Goal: Task Accomplishment & Management: Complete application form

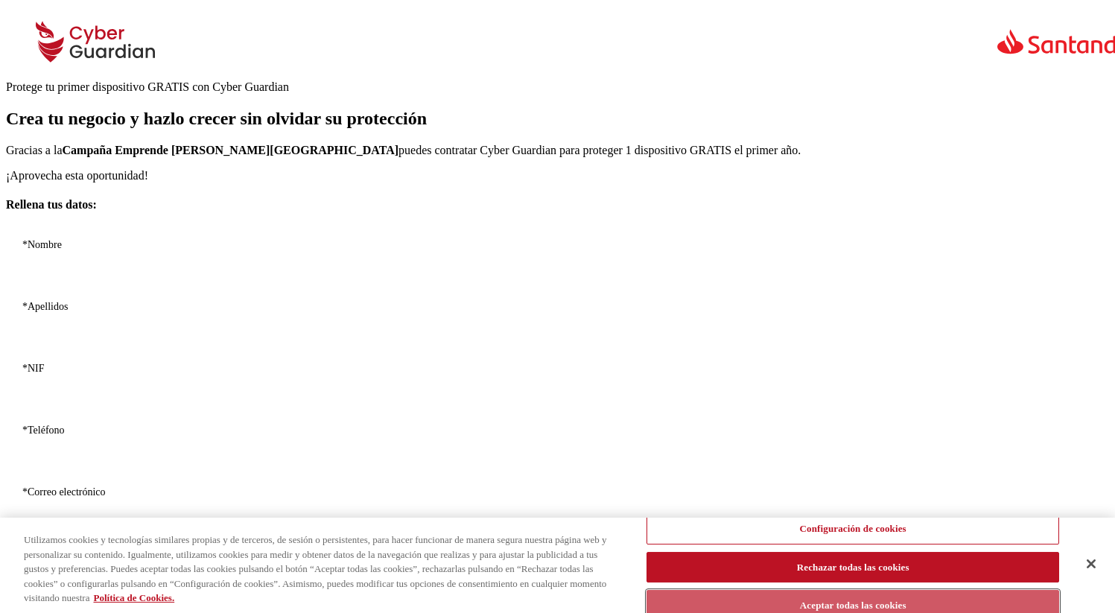
click at [866, 599] on button "Aceptar todas las cookies" at bounding box center [853, 606] width 413 height 31
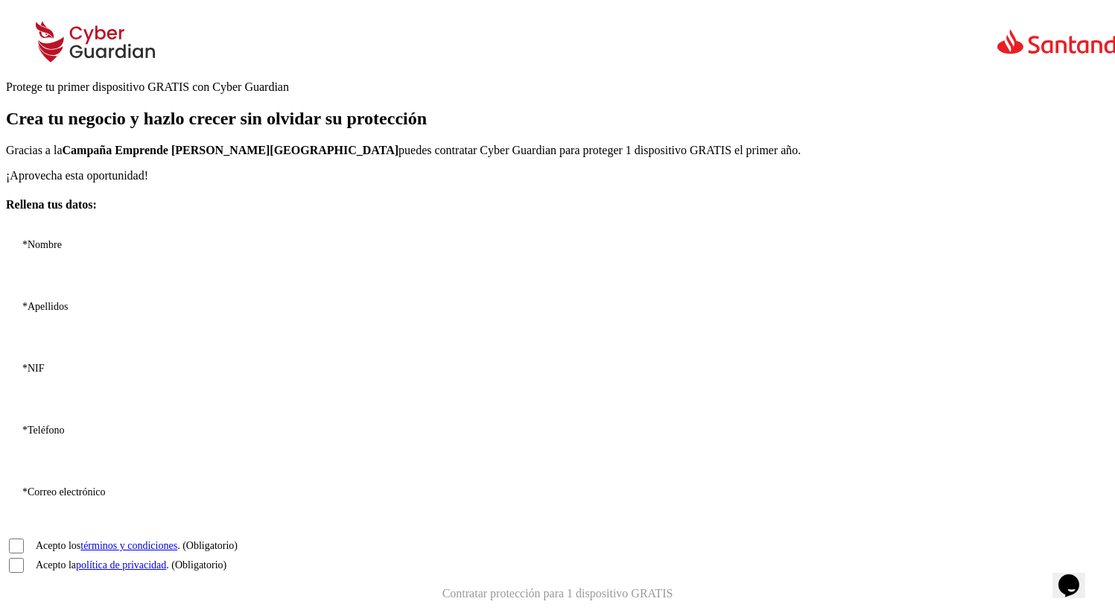
click at [185, 289] on input "* Nombre" at bounding box center [574, 258] width 1136 height 62
type input "[PERSON_NAME]"
click at [349, 351] on input "* Apellidos" at bounding box center [574, 320] width 1136 height 62
type input "[PERSON_NAME]"
click at [203, 413] on input "* NIF" at bounding box center [574, 382] width 1136 height 62
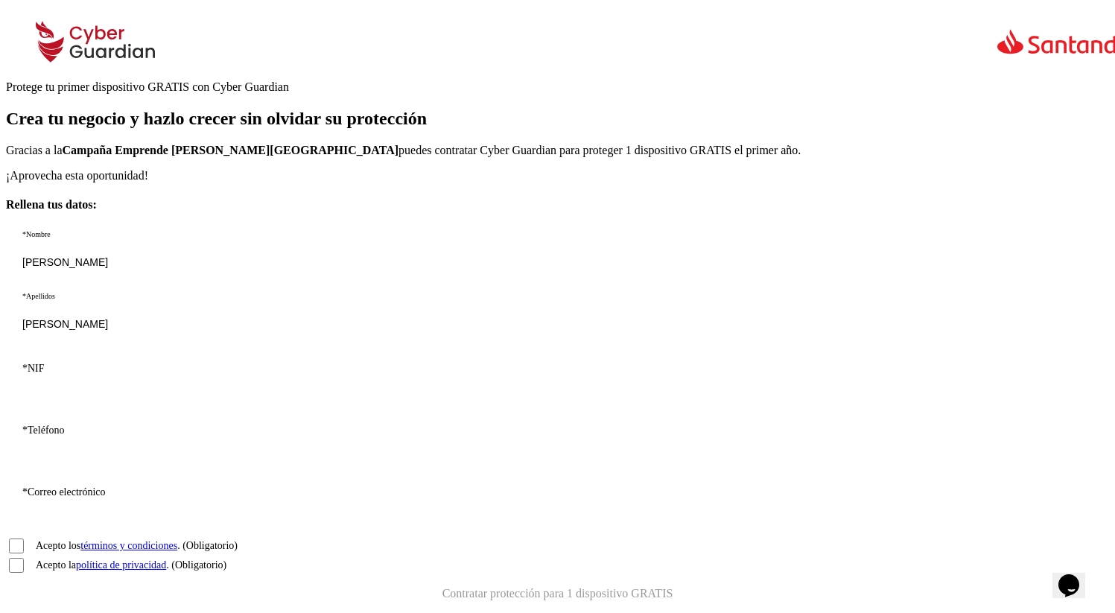
paste input "22224444G"
type input "22224444G"
click at [379, 435] on input "* Teléfono" at bounding box center [574, 444] width 1136 height 62
type input "656809143"
click at [236, 484] on input "* Correo electrónico" at bounding box center [574, 505] width 1136 height 62
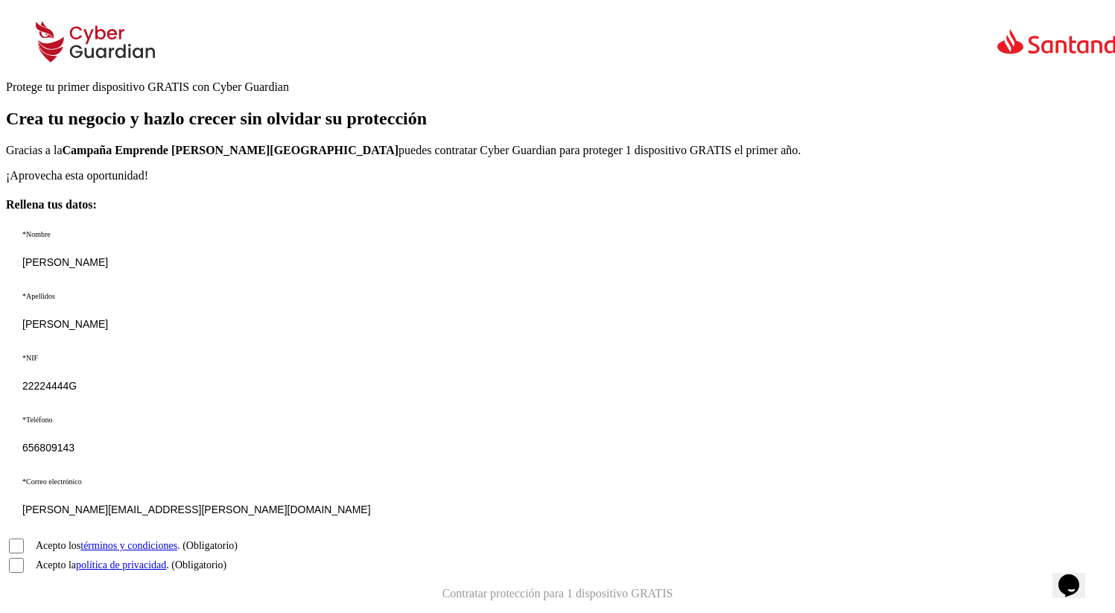
click at [233, 480] on input "[PERSON_NAME][EMAIL_ADDRESS][PERSON_NAME][DOMAIN_NAME]" at bounding box center [574, 505] width 1136 height 62
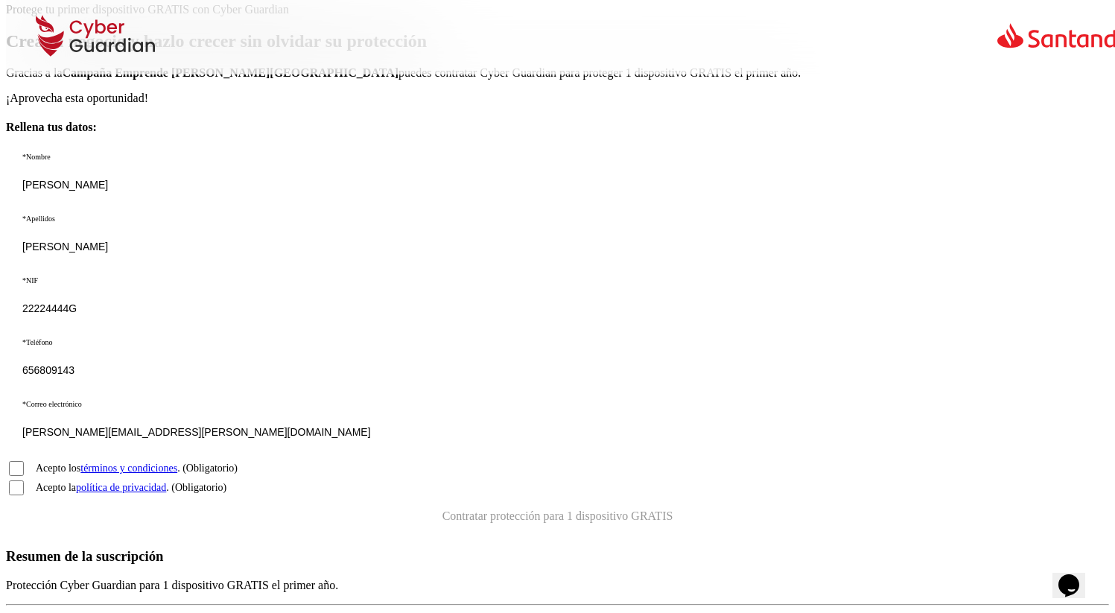
scroll to position [101, 0]
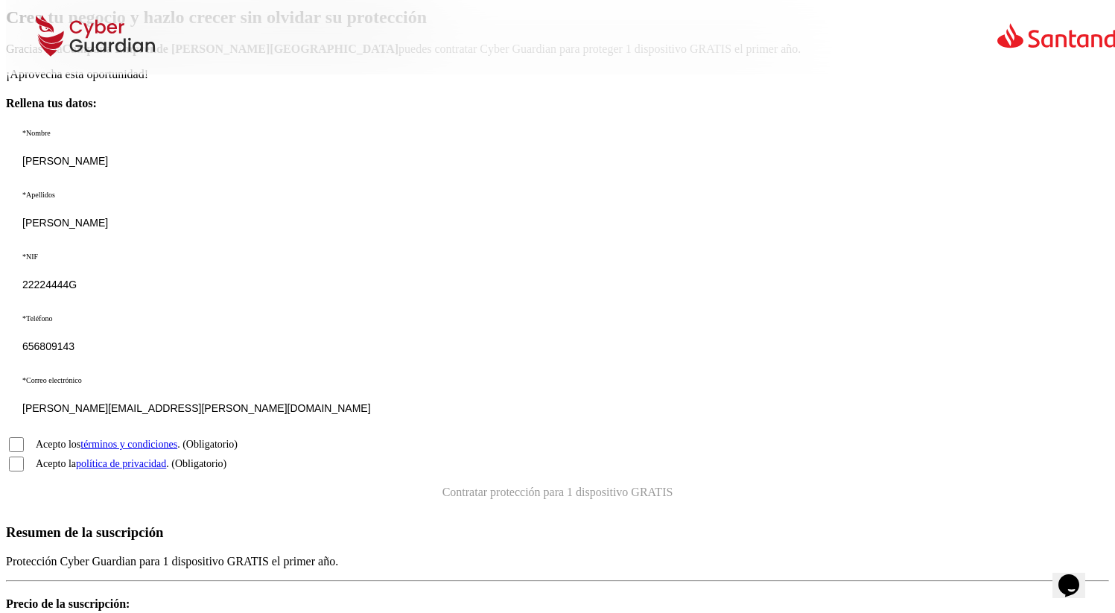
type input "[PERSON_NAME][EMAIL_ADDRESS][PERSON_NAME][DOMAIN_NAME]"
click at [24, 437] on input "Acepto los términos y condiciones . (Obligatorio)" at bounding box center [16, 444] width 15 height 15
checkbox input "true"
click at [24, 457] on input "Acepto la política de privacidad . (Obligatorio)" at bounding box center [16, 464] width 15 height 15
checkbox input "true"
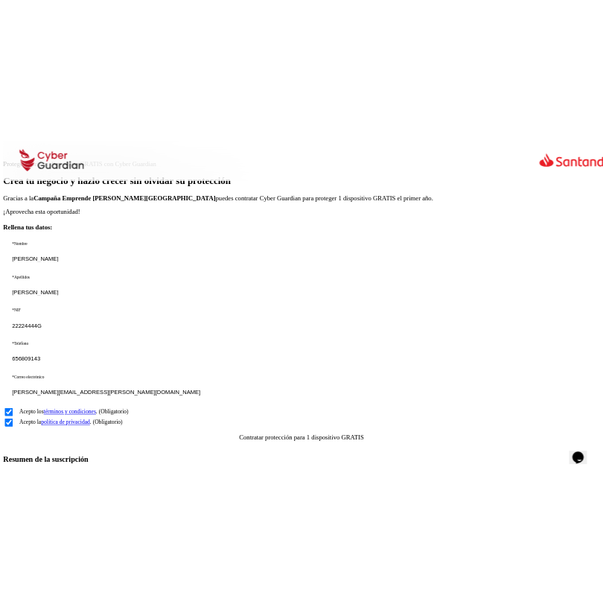
scroll to position [82, 0]
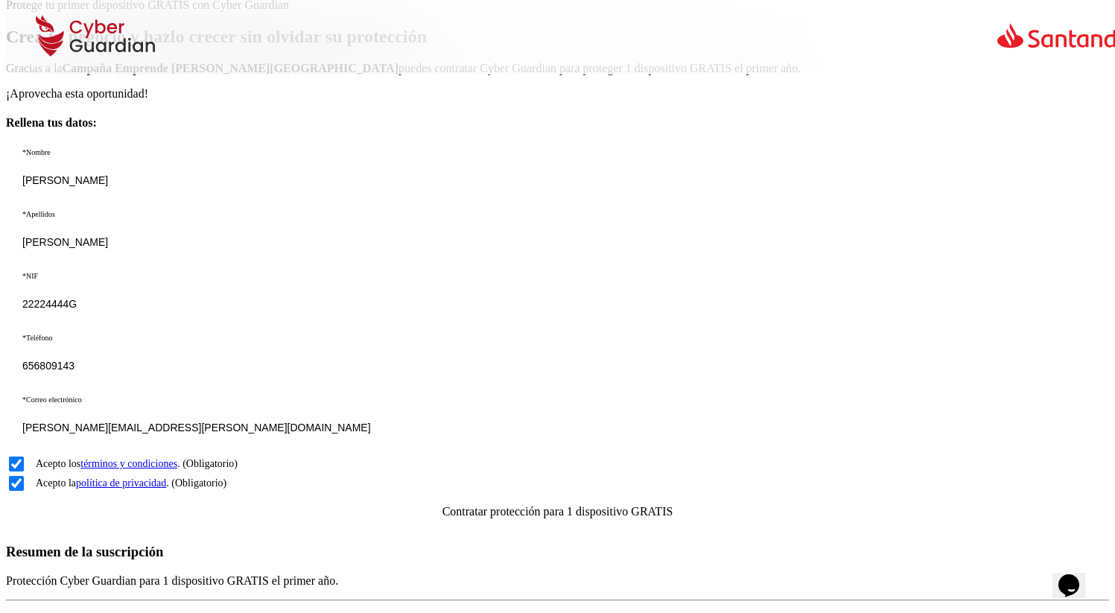
click at [260, 498] on button "Contratar protección para 1 dispositivo GRATIS" at bounding box center [557, 511] width 1103 height 36
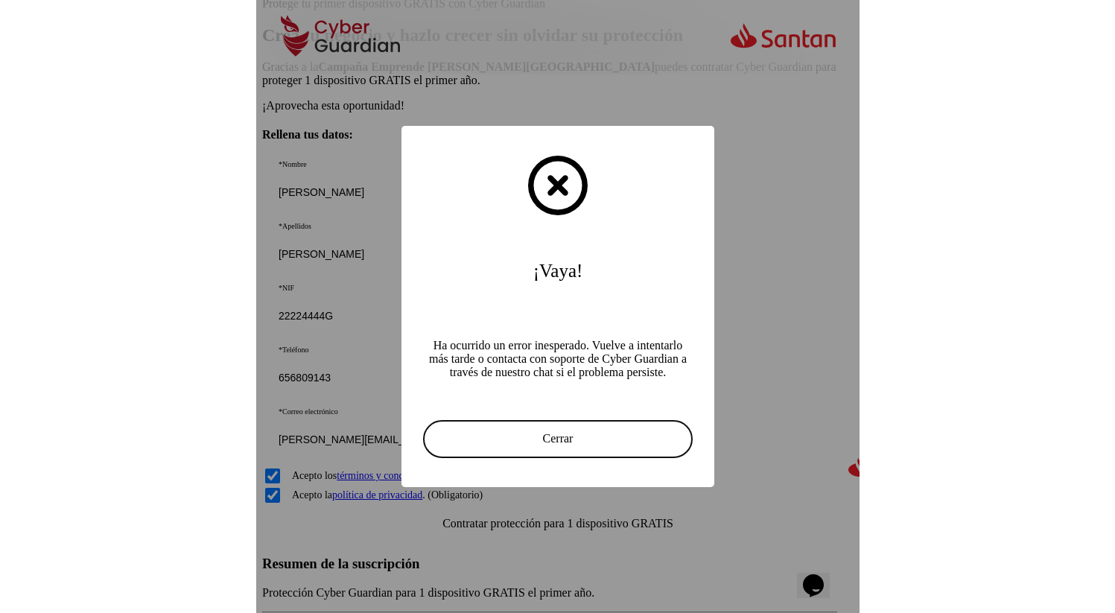
scroll to position [85, 0]
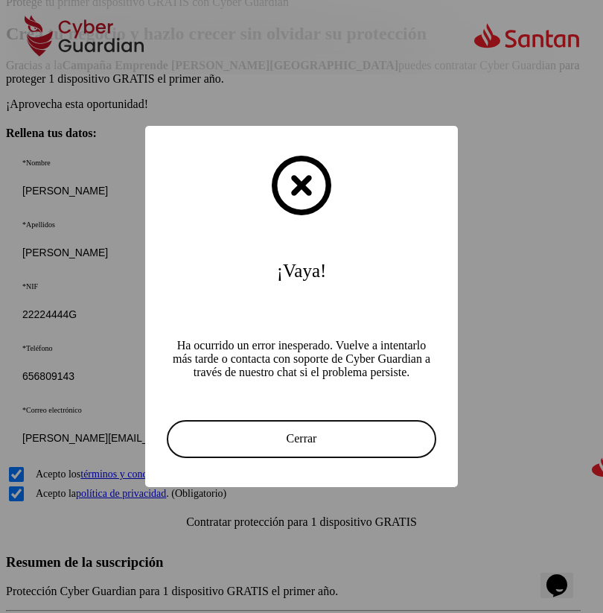
click at [318, 422] on button "Cerrar" at bounding box center [302, 439] width 268 height 36
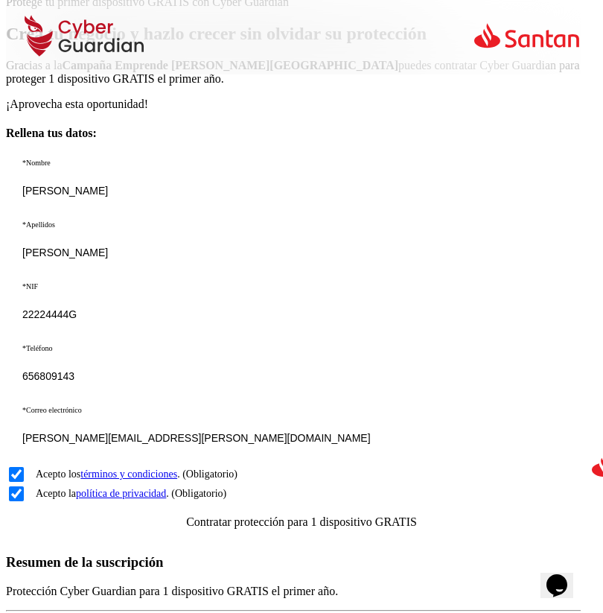
click at [291, 504] on button "Contratar protección para 1 dispositivo GRATIS" at bounding box center [301, 522] width 591 height 36
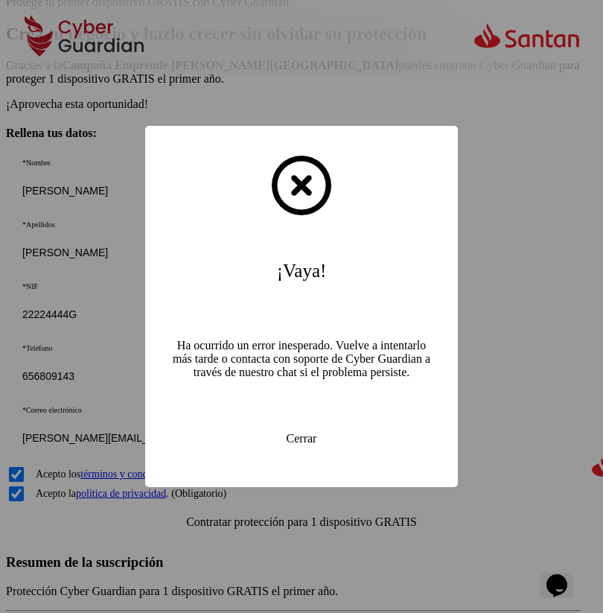
click at [323, 426] on button "Cerrar" at bounding box center [302, 439] width 268 height 36
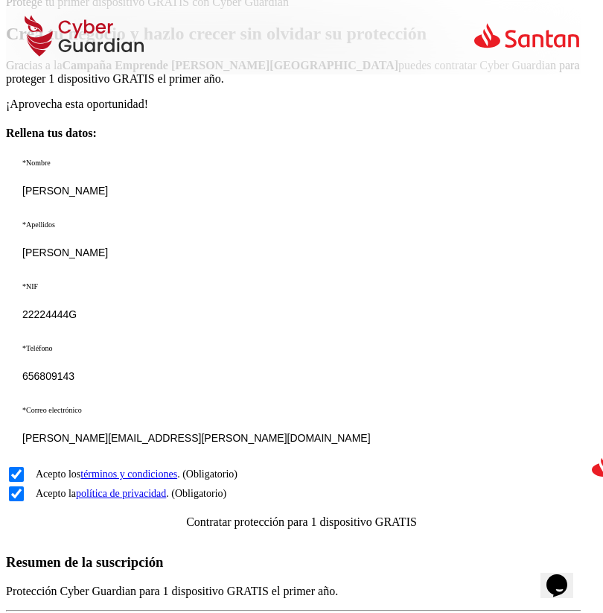
click at [166, 340] on input "22224444G" at bounding box center [318, 310] width 624 height 62
paste input "13931069S"
click at [136, 341] on input "13931069S" at bounding box center [318, 310] width 624 height 62
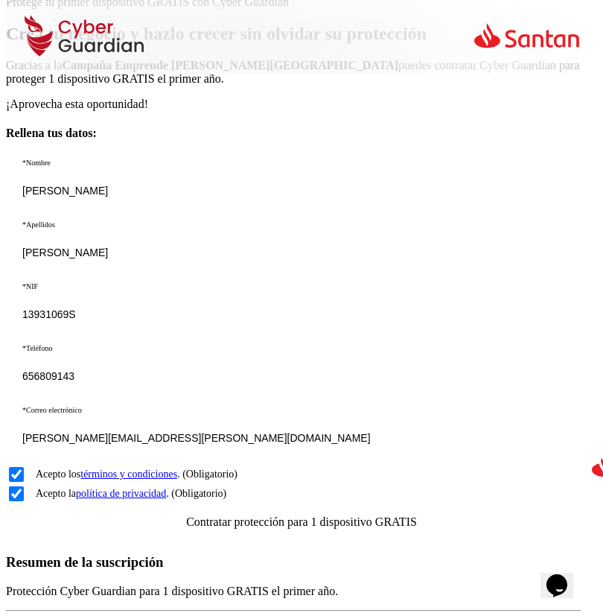
type input "13931069S"
click at [306, 504] on button "Contratar protección para 1 dispositivo GRATIS" at bounding box center [301, 522] width 591 height 36
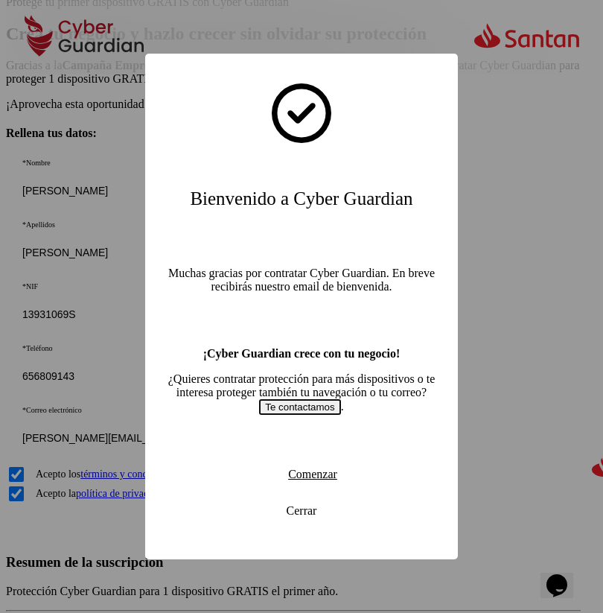
click at [304, 509] on button "Cerrar" at bounding box center [302, 511] width 164 height 36
